Goal: Task Accomplishment & Management: Manage account settings

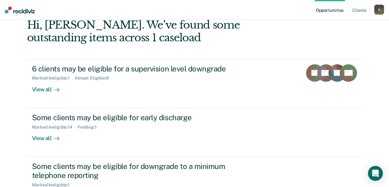
scroll to position [27, 0]
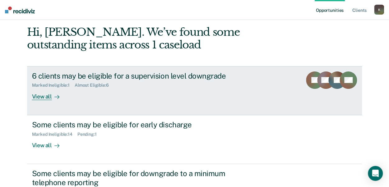
click at [44, 98] on div "View all" at bounding box center [49, 94] width 35 height 12
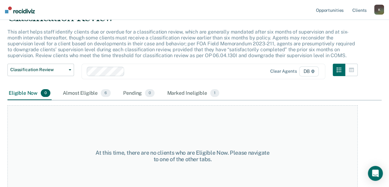
scroll to position [50, 0]
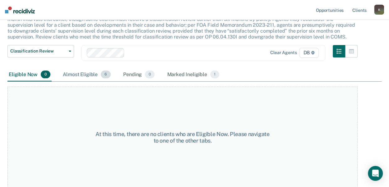
click at [78, 76] on div "Almost Eligible 6" at bounding box center [87, 75] width 50 height 14
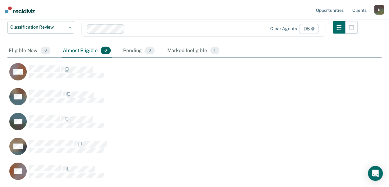
scroll to position [75, 0]
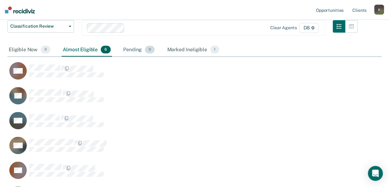
click at [131, 50] on div "Pending 0" at bounding box center [139, 50] width 34 height 14
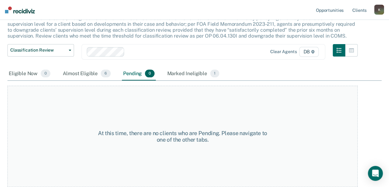
scroll to position [50, 0]
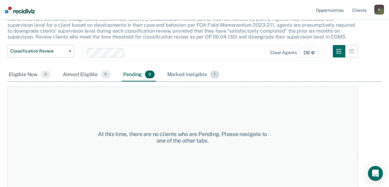
click at [176, 78] on div "Marked Ineligible 1" at bounding box center [193, 75] width 55 height 14
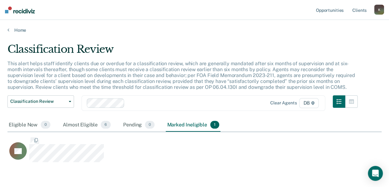
scroll to position [112, 369]
click at [88, 123] on div "Almost Eligible 6" at bounding box center [87, 125] width 50 height 14
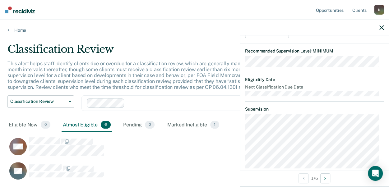
scroll to position [89, 0]
click at [381, 26] on icon "button" at bounding box center [381, 27] width 4 height 4
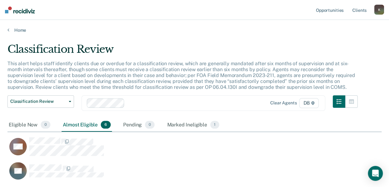
click at [381, 26] on div "Home" at bounding box center [194, 26] width 389 height 13
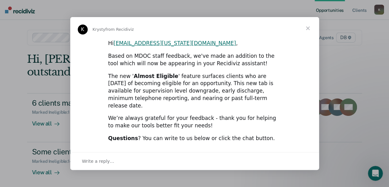
drag, startPoint x: 307, startPoint y: 31, endPoint x: 306, endPoint y: 27, distance: 4.7
click at [306, 27] on span "Close" at bounding box center [308, 28] width 22 height 22
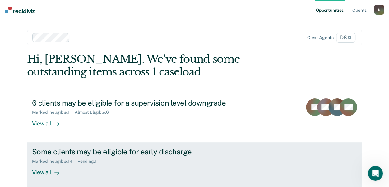
drag, startPoint x: 390, startPoint y: 27, endPoint x: 156, endPoint y: 169, distance: 274.3
drag, startPoint x: 156, startPoint y: 169, endPoint x: 114, endPoint y: 146, distance: 48.1
drag, startPoint x: 114, startPoint y: 146, endPoint x: 38, endPoint y: 172, distance: 79.7
drag, startPoint x: 38, startPoint y: 172, endPoint x: 35, endPoint y: 173, distance: 3.2
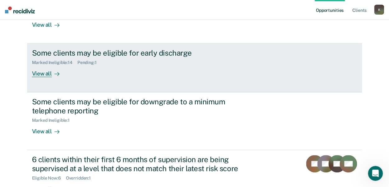
scroll to position [100, 0]
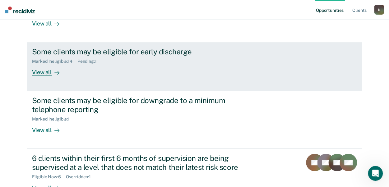
click at [42, 72] on div "View all" at bounding box center [49, 70] width 35 height 12
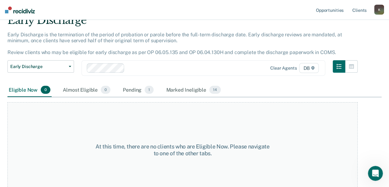
scroll to position [39, 0]
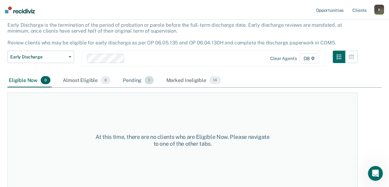
click at [141, 84] on div "Pending 1" at bounding box center [138, 81] width 33 height 14
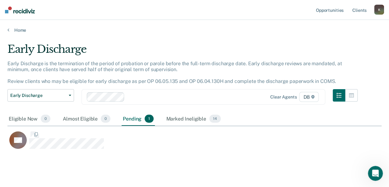
scroll to position [106, 369]
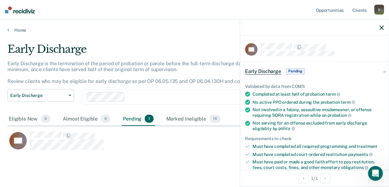
click at [205, 161] on div "Early Discharge Early Discharge is the termination of the period of probation o…" at bounding box center [194, 108] width 374 height 131
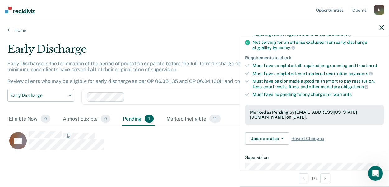
scroll to position [75, 0]
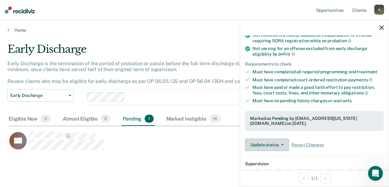
click at [259, 139] on button "Update status" at bounding box center [267, 145] width 44 height 12
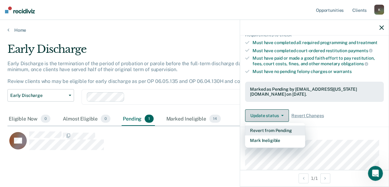
scroll to position [105, 0]
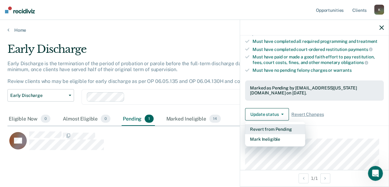
click at [254, 124] on button "Revert from Pending" at bounding box center [275, 129] width 60 height 10
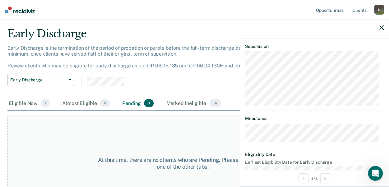
scroll to position [16, 0]
click at [22, 104] on div "Eligible Now 1" at bounding box center [29, 103] width 44 height 14
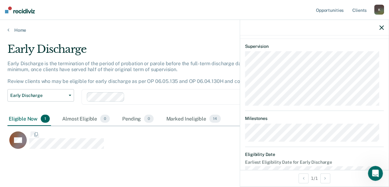
scroll to position [106, 369]
click at [264, 23] on div at bounding box center [314, 28] width 149 height 16
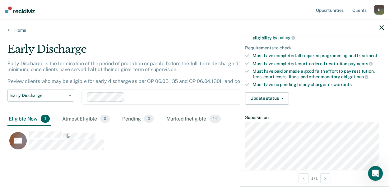
scroll to position [90, 0]
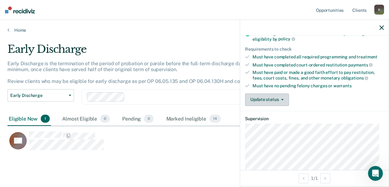
click at [261, 102] on button "Update status" at bounding box center [267, 100] width 44 height 12
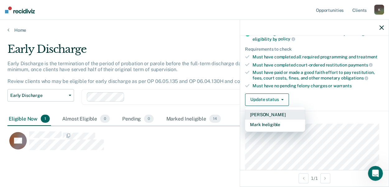
click at [256, 113] on button "[PERSON_NAME]" at bounding box center [275, 115] width 60 height 10
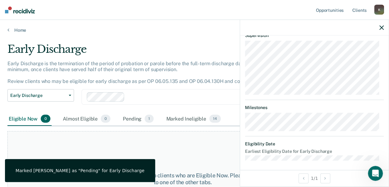
scroll to position [39, 0]
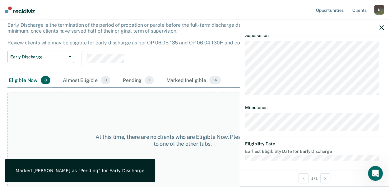
click at [34, 122] on div "At this time, there are no clients who are Eligible Now. Please navigate to one…" at bounding box center [182, 140] width 350 height 95
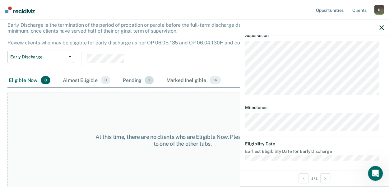
click at [138, 80] on div "Pending 1" at bounding box center [138, 81] width 33 height 14
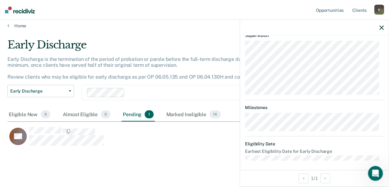
scroll to position [13, 0]
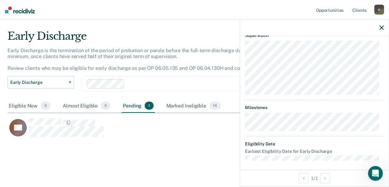
drag, startPoint x: 380, startPoint y: 27, endPoint x: 382, endPoint y: 21, distance: 7.0
click at [382, 21] on div at bounding box center [314, 28] width 149 height 16
drag, startPoint x: 380, startPoint y: 29, endPoint x: 370, endPoint y: 19, distance: 13.9
click at [370, 19] on ul "Opportunities Client s" at bounding box center [344, 10] width 59 height 20
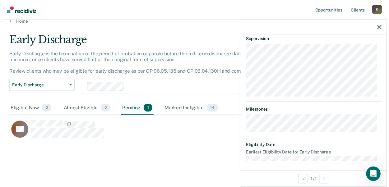
scroll to position [203, 0]
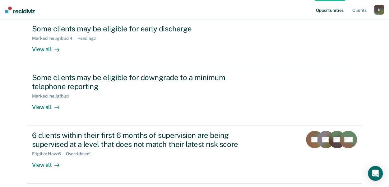
scroll to position [144, 0]
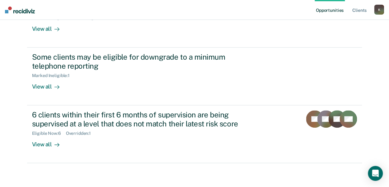
click at [48, 118] on div "6 clients within their first 6 months of supervision are being supervised at a …" at bounding box center [141, 119] width 218 height 18
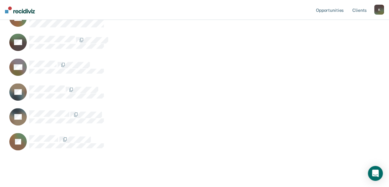
scroll to position [150, 0]
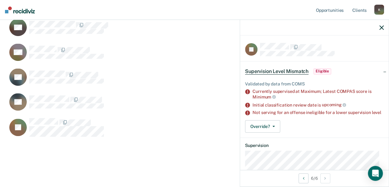
click at [213, 64] on div "GG" at bounding box center [170, 55] width 327 height 25
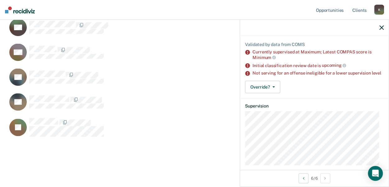
scroll to position [39, 0]
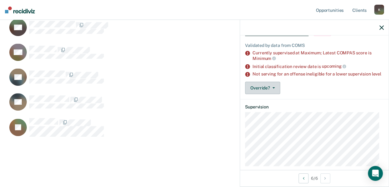
click at [254, 90] on button "Override?" at bounding box center [262, 88] width 35 height 12
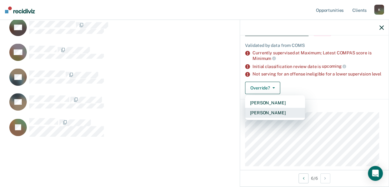
click at [260, 118] on button "Mark Overridden" at bounding box center [275, 113] width 60 height 10
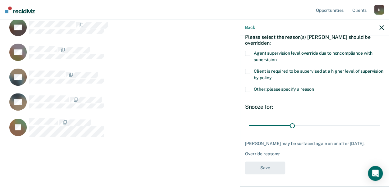
scroll to position [31, 0]
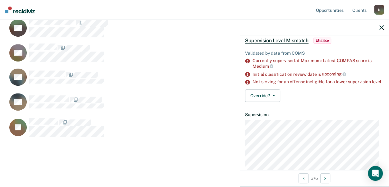
click at [24, 73] on rect "CaseloadOpportunityCell-0844236" at bounding box center [17, 76] width 17 height 17
click at [14, 27] on icon "CaseloadOpportunityCell-0842237" at bounding box center [11, 38] width 31 height 32
drag, startPoint x: 83, startPoint y: 167, endPoint x: 154, endPoint y: 87, distance: 106.1
click at [154, 87] on div "SF" at bounding box center [170, 80] width 327 height 25
drag, startPoint x: 343, startPoint y: 12, endPoint x: 112, endPoint y: 50, distance: 234.1
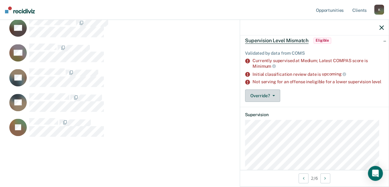
drag, startPoint x: 270, startPoint y: 102, endPoint x: 251, endPoint y: 95, distance: 20.1
click at [260, 101] on button "Override?" at bounding box center [262, 96] width 35 height 12
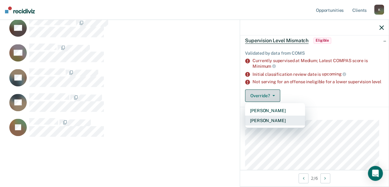
click at [262, 126] on button "Mark Overridden" at bounding box center [275, 121] width 60 height 10
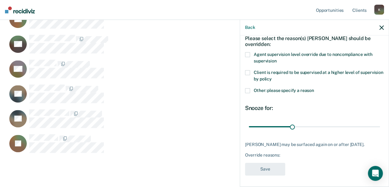
scroll to position [111, 0]
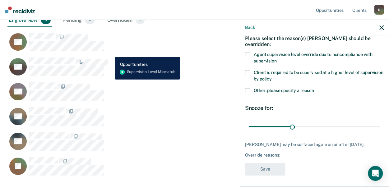
click at [13, 67] on icon "CaseloadOpportunityCell-0842237" at bounding box center [11, 77] width 31 height 32
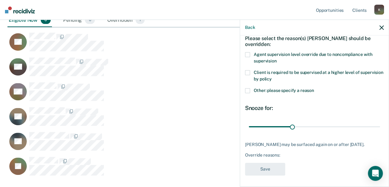
drag, startPoint x: 246, startPoint y: 90, endPoint x: 247, endPoint y: 95, distance: 4.8
click at [248, 90] on span at bounding box center [247, 90] width 5 height 5
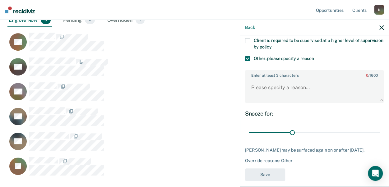
scroll to position [63, 0]
click at [253, 84] on textarea "Enter at least 3 characters 0 / 1600" at bounding box center [314, 90] width 137 height 23
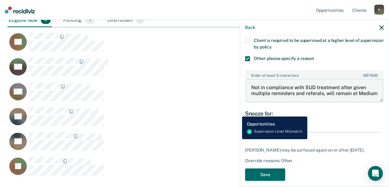
scroll to position [1, 0]
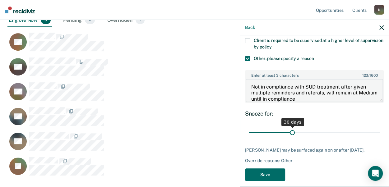
type textarea "Not in compliance with SUD treatment after given multiple reminders and referal…"
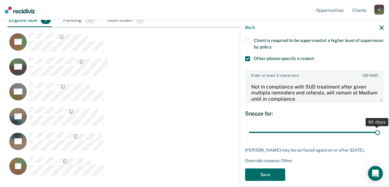
drag, startPoint x: 291, startPoint y: 133, endPoint x: 388, endPoint y: 134, distance: 97.0
type input "90"
click at [380, 134] on input "range" at bounding box center [314, 132] width 131 height 11
click at [254, 116] on div "Snooze for:" at bounding box center [314, 113] width 139 height 7
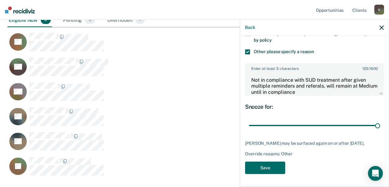
click at [264, 158] on div "JW Please select the reason(s) Jayvonne Williams should be overridden: Agent su…" at bounding box center [314, 75] width 139 height 205
click at [264, 163] on button "Save" at bounding box center [265, 168] width 40 height 13
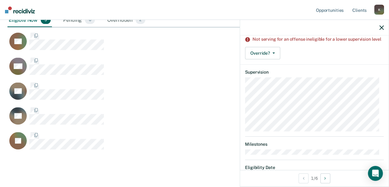
click at [22, 39] on icon "CaseloadOpportunityCell-0594691" at bounding box center [24, 46] width 20 height 26
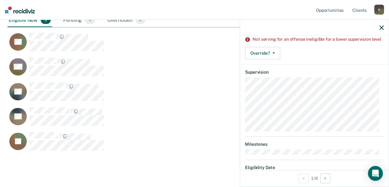
drag, startPoint x: 153, startPoint y: 43, endPoint x: 295, endPoint y: 60, distance: 143.1
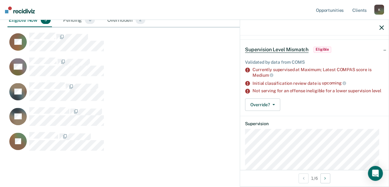
scroll to position [8, 0]
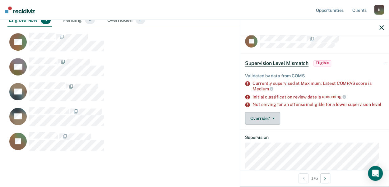
click at [270, 118] on button "Override?" at bounding box center [262, 118] width 35 height 12
click at [323, 62] on span "Eligible" at bounding box center [322, 63] width 18 height 6
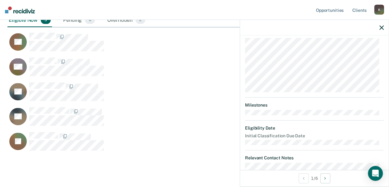
scroll to position [72, 0]
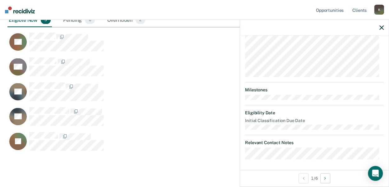
click at [15, 95] on icon "CaseloadOpportunityCell-0844236" at bounding box center [21, 98] width 25 height 21
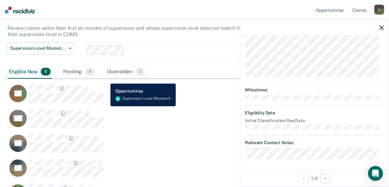
click at [21, 122] on icon "CaseloadOpportunityCell-0278259" at bounding box center [14, 121] width 21 height 22
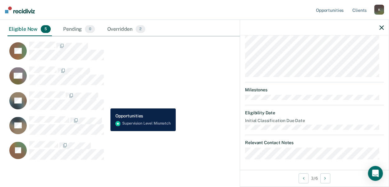
scroll to position [101, 0]
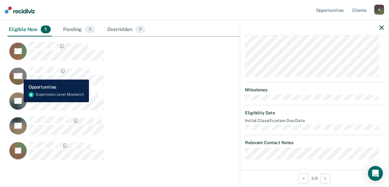
scroll to position [144, 0]
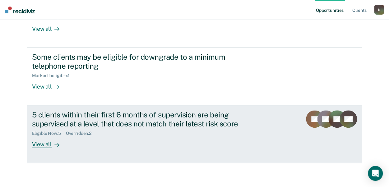
click at [46, 145] on div "View all" at bounding box center [49, 142] width 35 height 12
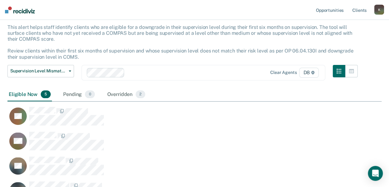
scroll to position [125, 0]
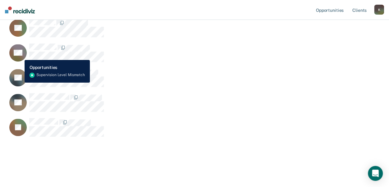
click at [20, 55] on icon "CaseloadOpportunityCell-0278259" at bounding box center [14, 56] width 21 height 22
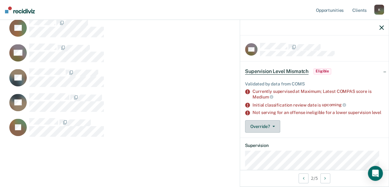
click at [270, 133] on button "Override?" at bounding box center [262, 126] width 35 height 12
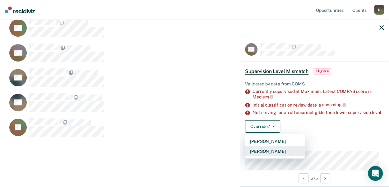
click at [266, 156] on button "Mark Overridden" at bounding box center [275, 151] width 60 height 10
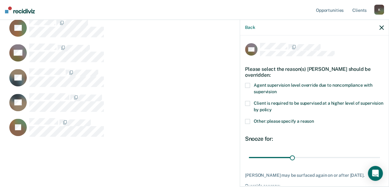
click at [245, 103] on span at bounding box center [247, 103] width 5 height 5
click at [248, 120] on span at bounding box center [247, 121] width 5 height 5
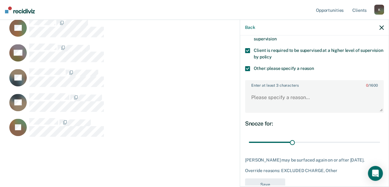
scroll to position [56, 0]
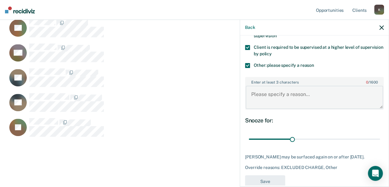
click at [249, 101] on textarea "Enter at least 3 characters 0 / 1600" at bounding box center [314, 97] width 137 height 23
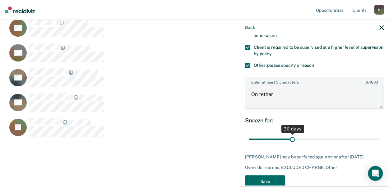
type textarea "On tether"
drag, startPoint x: 289, startPoint y: 140, endPoint x: 374, endPoint y: 146, distance: 85.7
click at [218, 100] on div "BE" at bounding box center [167, 102] width 320 height 19
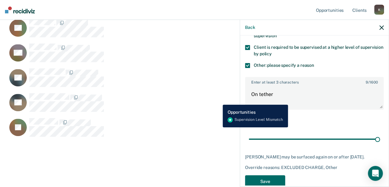
scroll to position [68, 0]
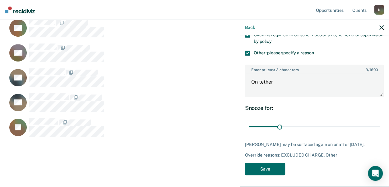
type input "21"
click at [267, 167] on button "Save" at bounding box center [265, 169] width 40 height 13
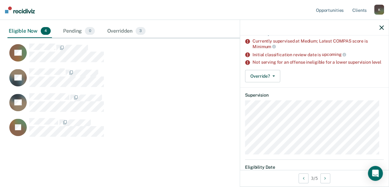
scroll to position [54, 0]
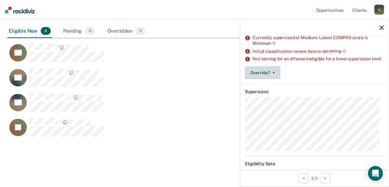
click at [262, 79] on button "Override?" at bounding box center [262, 73] width 35 height 12
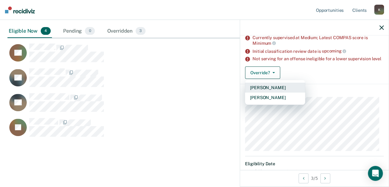
click at [255, 93] on button "[PERSON_NAME]" at bounding box center [275, 88] width 60 height 10
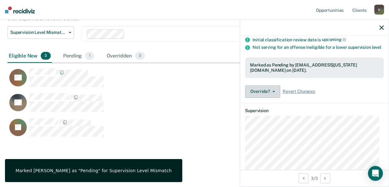
scroll to position [64, 0]
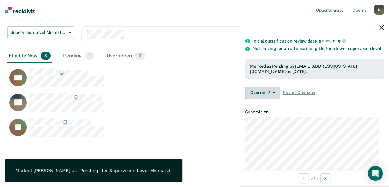
click at [261, 99] on button "Override?" at bounding box center [262, 93] width 35 height 12
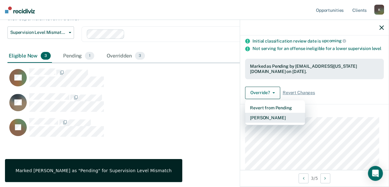
click at [259, 123] on button "Mark Overridden" at bounding box center [275, 118] width 60 height 10
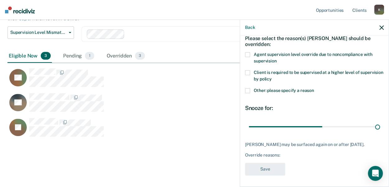
type input "90"
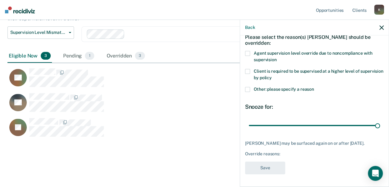
click at [255, 87] on span "Other: please specify a reason" at bounding box center [284, 89] width 60 height 5
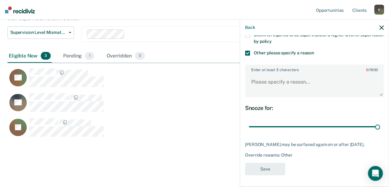
scroll to position [73, 0]
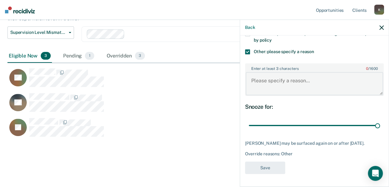
paste textarea "Ferren will be supervised at Medium as he has multiple goals to complete includ…"
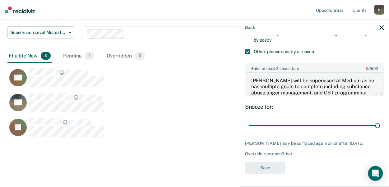
scroll to position [37, 0]
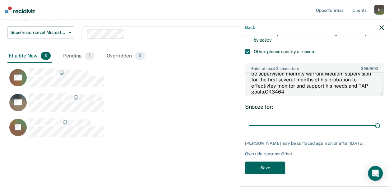
type textarea "Ferren will be supervised at Medium as he has multiple goals to complete includ…"
click at [263, 164] on button "Save" at bounding box center [265, 168] width 40 height 13
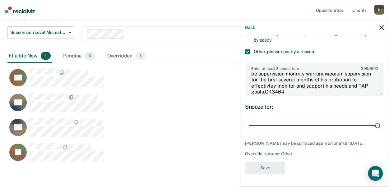
scroll to position [168, 369]
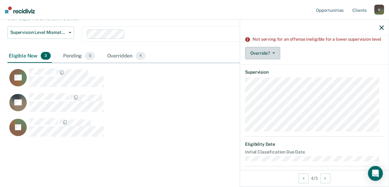
click at [265, 58] on button "Override?" at bounding box center [262, 53] width 35 height 12
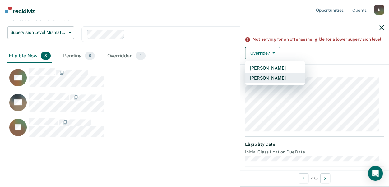
click at [269, 81] on button "Mark Overridden" at bounding box center [275, 78] width 60 height 10
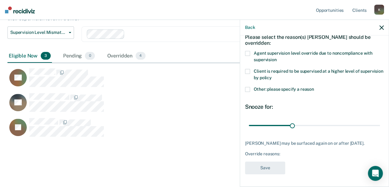
click at [251, 87] on label "Other: please specify a reason" at bounding box center [314, 90] width 139 height 7
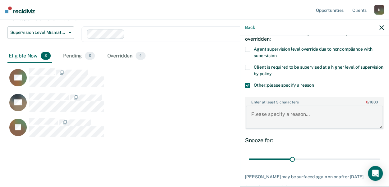
click at [260, 107] on textarea "Enter at least 3 characters 0 / 1600" at bounding box center [314, 117] width 137 height 23
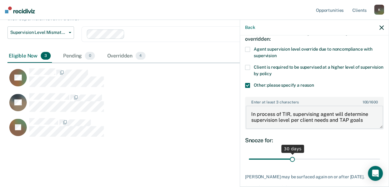
type textarea "In process of TIR, supervising agent will determine supervision level per clien…"
drag, startPoint x: 293, startPoint y: 156, endPoint x: 381, endPoint y: 152, distance: 88.1
drag, startPoint x: 381, startPoint y: 152, endPoint x: 190, endPoint y: 138, distance: 191.0
click at [190, 138] on div "JC" at bounding box center [170, 130] width 327 height 25
type input "90"
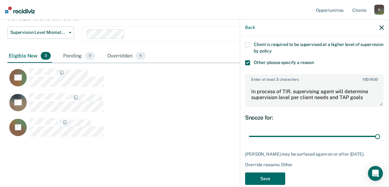
scroll to position [73, 0]
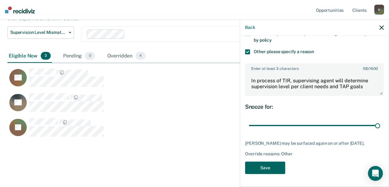
click at [280, 162] on button "Save" at bounding box center [265, 168] width 40 height 13
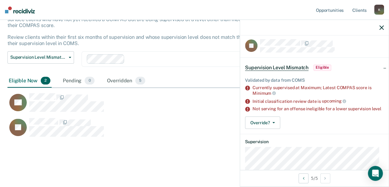
scroll to position [4, 0]
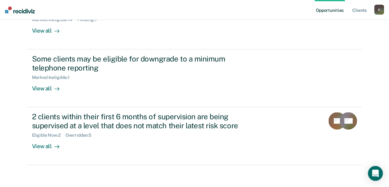
scroll to position [144, 0]
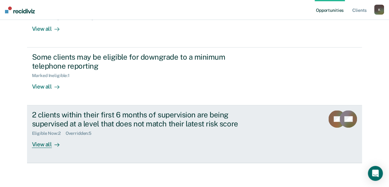
click at [44, 142] on div "View all" at bounding box center [49, 142] width 35 height 12
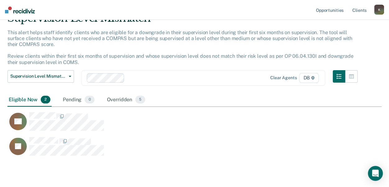
scroll to position [50, 0]
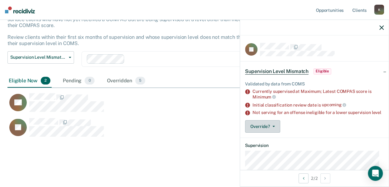
click at [262, 132] on button "Override?" at bounding box center [262, 126] width 35 height 12
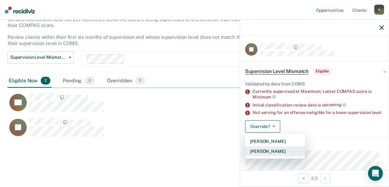
click at [262, 154] on button "Mark Overridden" at bounding box center [275, 151] width 60 height 10
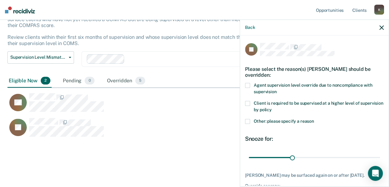
click at [249, 120] on span at bounding box center [247, 121] width 5 height 5
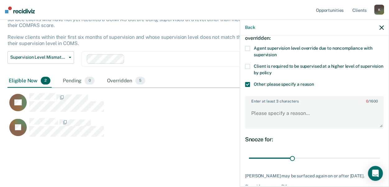
scroll to position [42, 0]
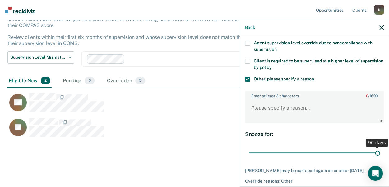
drag, startPoint x: 290, startPoint y: 151, endPoint x: 394, endPoint y: 173, distance: 106.1
type input "90"
click at [380, 158] on input "range" at bounding box center [314, 152] width 131 height 11
click at [310, 105] on textarea "Enter at least 3 characters 0 / 1600" at bounding box center [314, 110] width 137 height 23
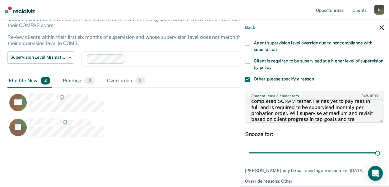
scroll to position [19, 0]
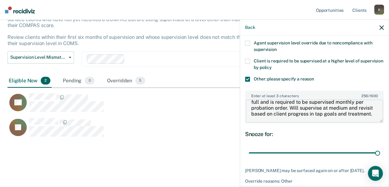
type textarea "Client is still engaged in treatment and recently completed SCRAM tether. He ha…"
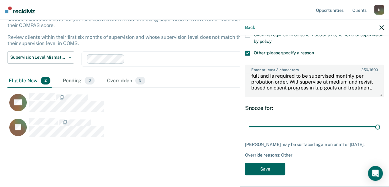
click at [279, 170] on button "Save" at bounding box center [265, 169] width 40 height 13
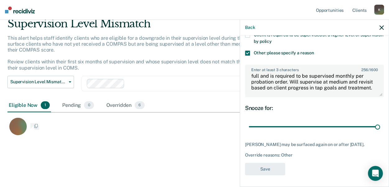
scroll to position [25, 0]
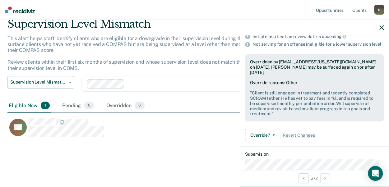
drag, startPoint x: 99, startPoint y: 186, endPoint x: 295, endPoint y: 87, distance: 220.0
click at [295, 87] on div "Override reasons: Other " Client is still engaged in treatment and recently com…" at bounding box center [314, 98] width 129 height 36
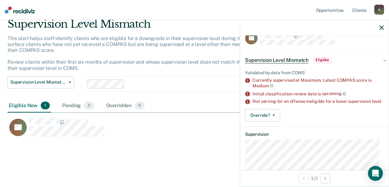
scroll to position [0, 0]
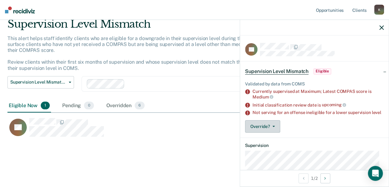
click at [266, 131] on button "Override?" at bounding box center [262, 126] width 35 height 12
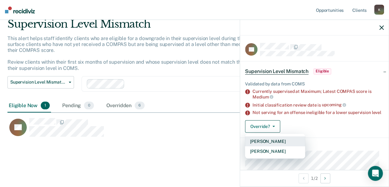
click at [265, 146] on button "[PERSON_NAME]" at bounding box center [275, 141] width 60 height 10
